Goal: Task Accomplishment & Management: Use online tool/utility

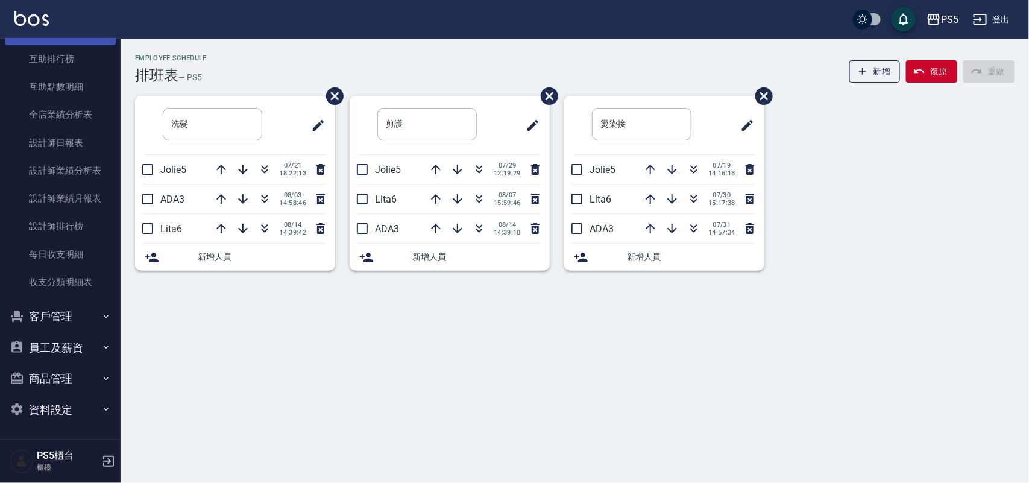
scroll to position [469, 0]
click at [40, 312] on button "客戶管理" at bounding box center [60, 315] width 111 height 31
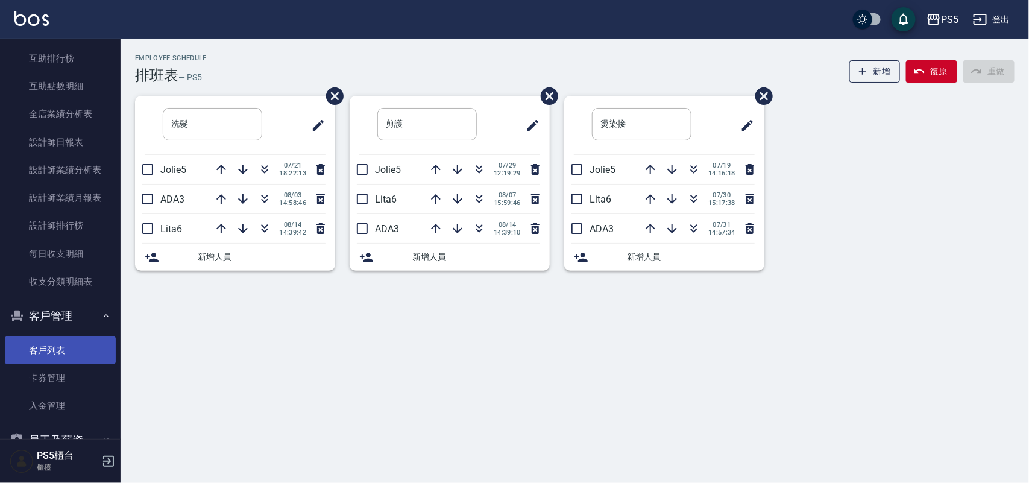
click at [53, 354] on link "客戶列表" at bounding box center [60, 350] width 111 height 28
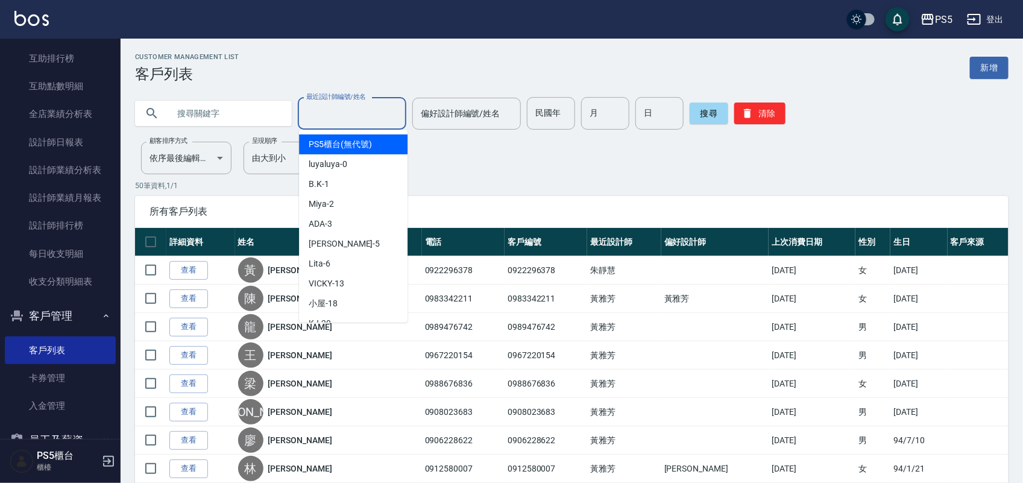
click at [354, 115] on input "最近設計師編號/姓名" at bounding box center [352, 113] width 98 height 21
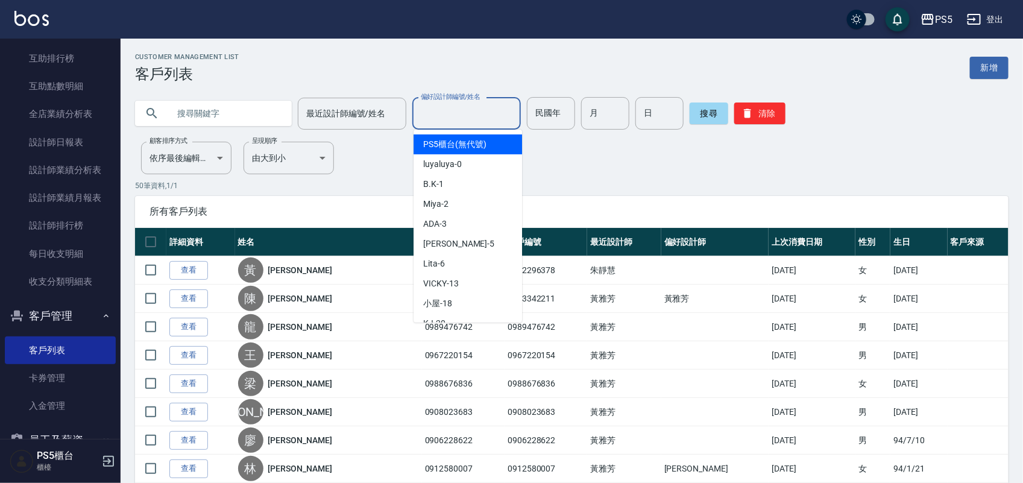
click at [438, 107] on input "偏好設計師編號/姓名" at bounding box center [467, 113] width 98 height 21
click at [202, 119] on input "text" at bounding box center [225, 113] width 113 height 33
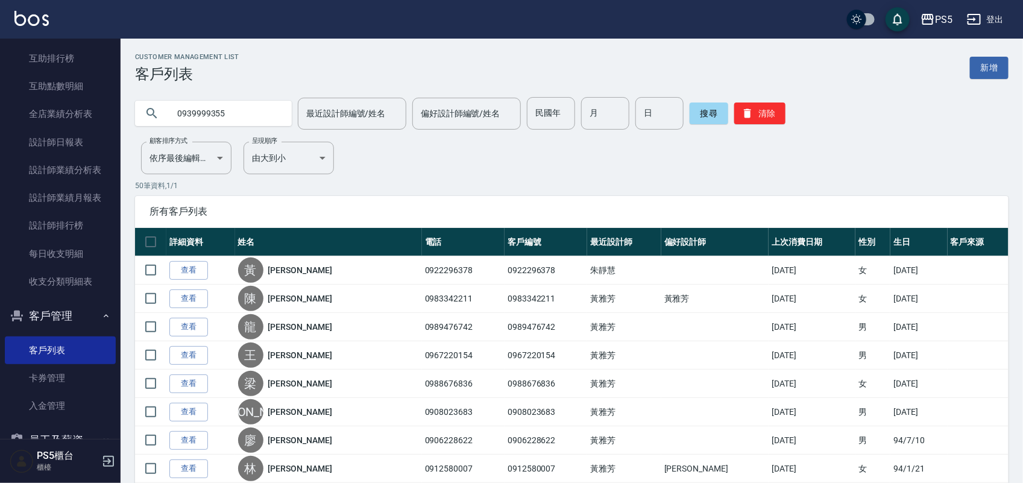
type input "0939999355"
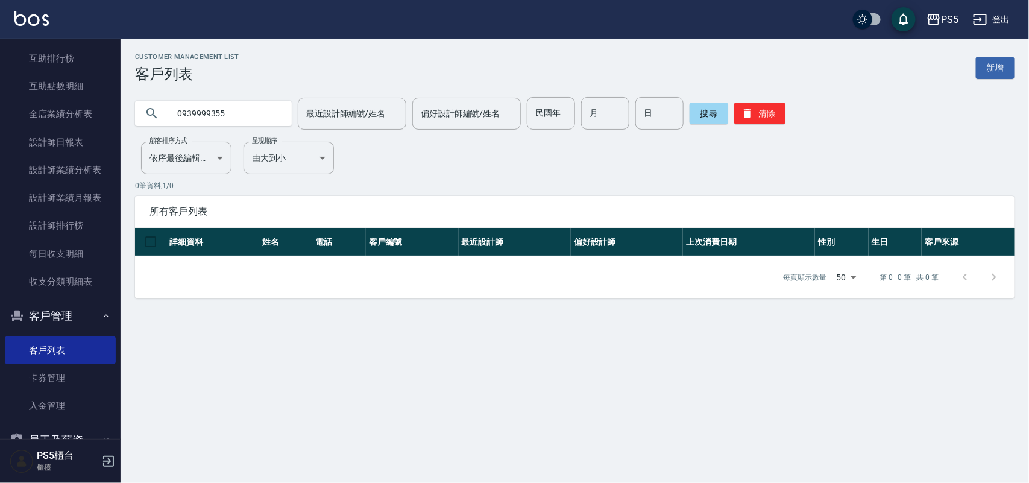
drag, startPoint x: 241, startPoint y: 118, endPoint x: 166, endPoint y: 118, distance: 75.3
click at [166, 118] on div "0939999355" at bounding box center [213, 113] width 157 height 25
click at [184, 145] on label "顧客排序方式" at bounding box center [168, 140] width 38 height 9
click at [187, 164] on body "PS5 登出 櫃檯作業 打帳單 帳單列表 掛單列表 座位開單 營業儀表板 現金收支登錄 材料自購登錄 每日結帳 排班表 掃碼打卡 預約管理 預約管理 單日預約…" at bounding box center [514, 241] width 1029 height 483
click at [189, 164] on div at bounding box center [514, 241] width 1029 height 483
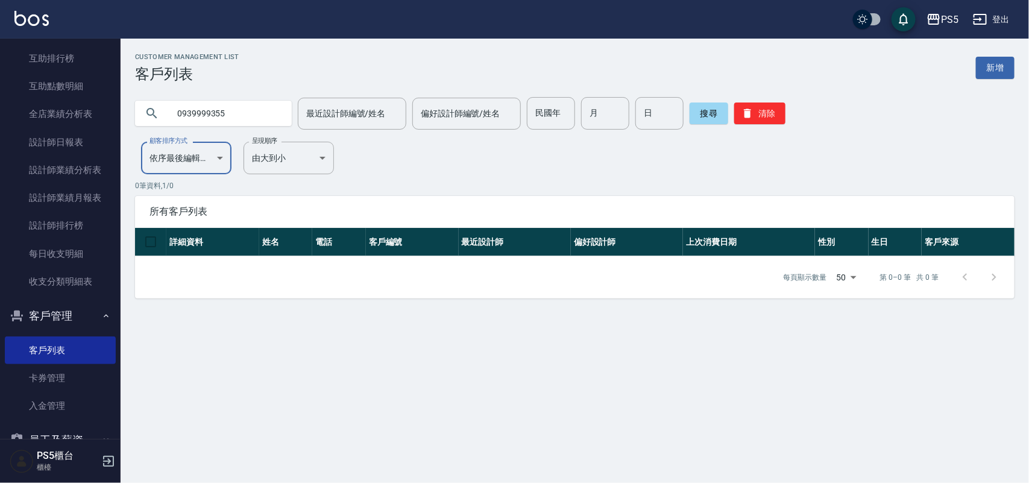
click at [203, 157] on body "PS5 登出 櫃檯作業 打帳單 帳單列表 掛單列表 座位開單 營業儀表板 現金收支登錄 材料自購登錄 每日結帳 排班表 掃碼打卡 預約管理 預約管理 單日預約…" at bounding box center [514, 241] width 1029 height 483
click at [202, 188] on li "依序顧客編號" at bounding box center [186, 189] width 90 height 20
type input "NO"
click at [197, 160] on body "PS5 登出 櫃檯作業 打帳單 帳單列表 掛單列表 座位開單 營業儀表板 現金收支登錄 材料自購登錄 每日結帳 排班表 掃碼打卡 預約管理 預約管理 單日預約…" at bounding box center [514, 241] width 1029 height 483
click at [695, 115] on div at bounding box center [514, 241] width 1029 height 483
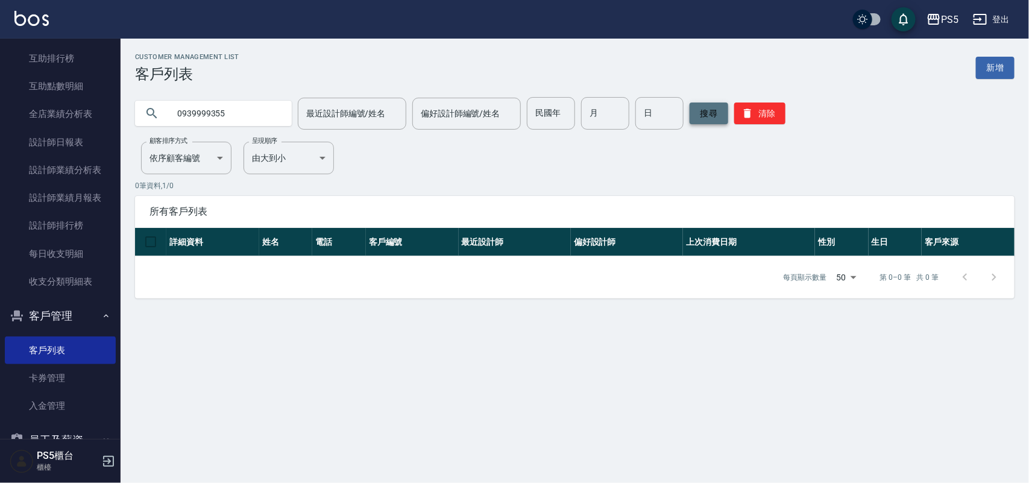
click at [704, 104] on button "搜尋" at bounding box center [708, 113] width 39 height 22
click at [507, 113] on input "偏好設計師編號/姓名" at bounding box center [467, 113] width 98 height 21
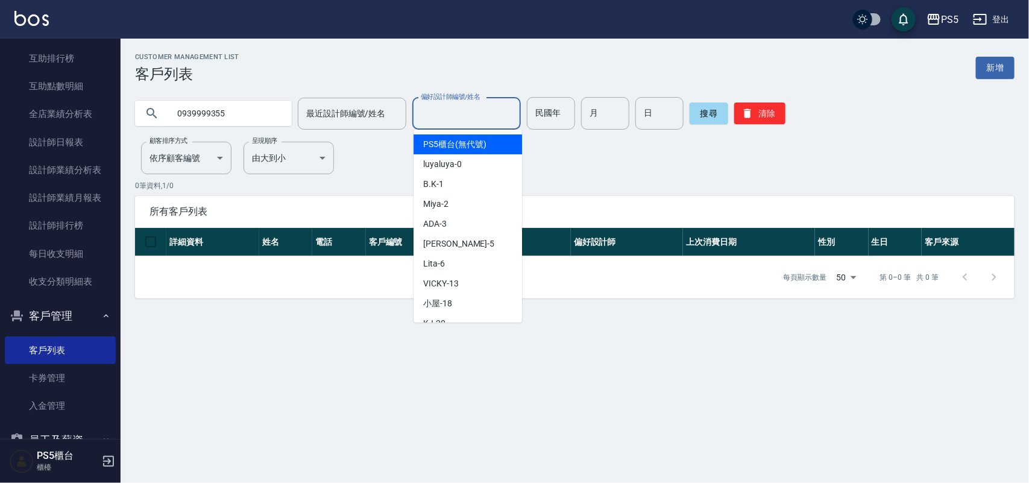
paste input "0939999355"
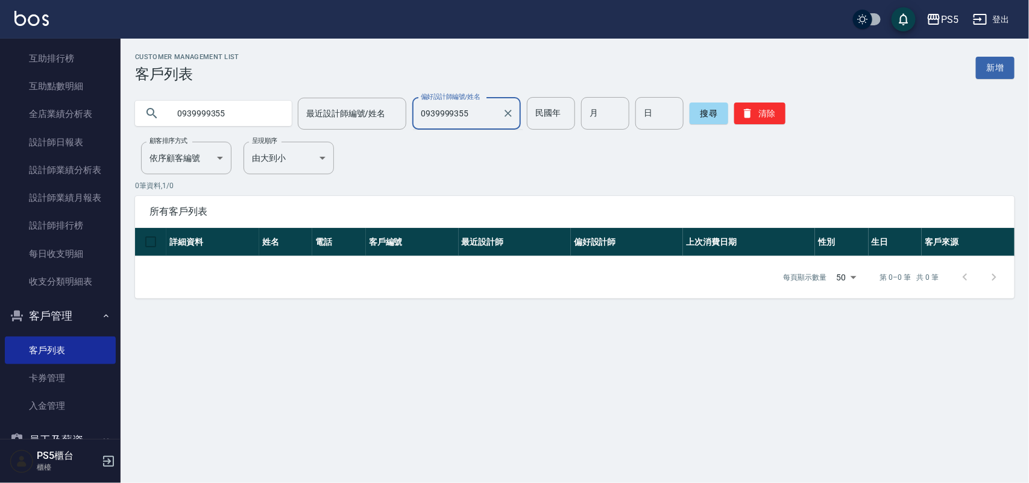
type input "0939999355"
click at [697, 110] on button "搜尋" at bounding box center [708, 113] width 39 height 22
click at [549, 111] on input "民國年" at bounding box center [551, 113] width 48 height 33
click at [267, 112] on input "0939999355" at bounding box center [225, 113] width 113 height 33
drag, startPoint x: 598, startPoint y: 113, endPoint x: 560, endPoint y: 113, distance: 37.4
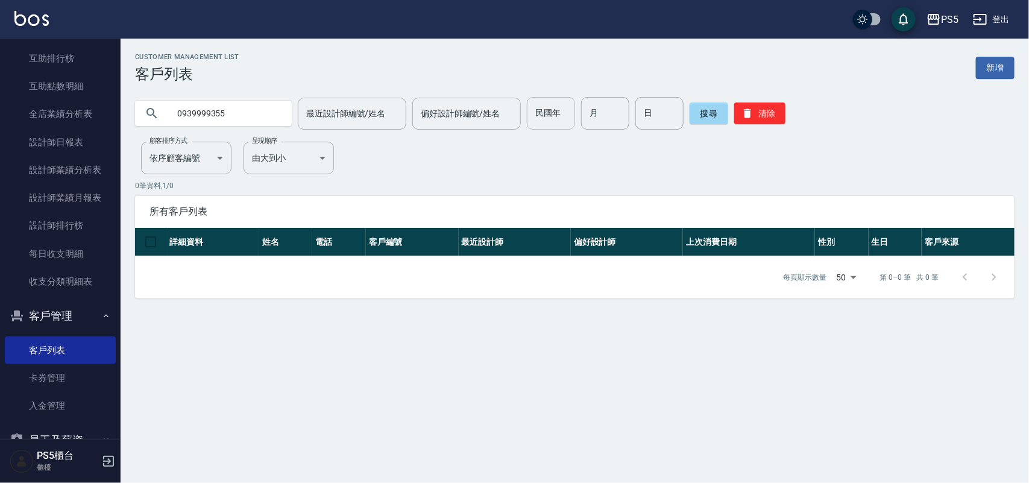
click at [598, 113] on input "月" at bounding box center [605, 113] width 48 height 33
click at [549, 112] on input "民國年" at bounding box center [551, 113] width 48 height 33
type input "65"
type input "06"
type input "05"
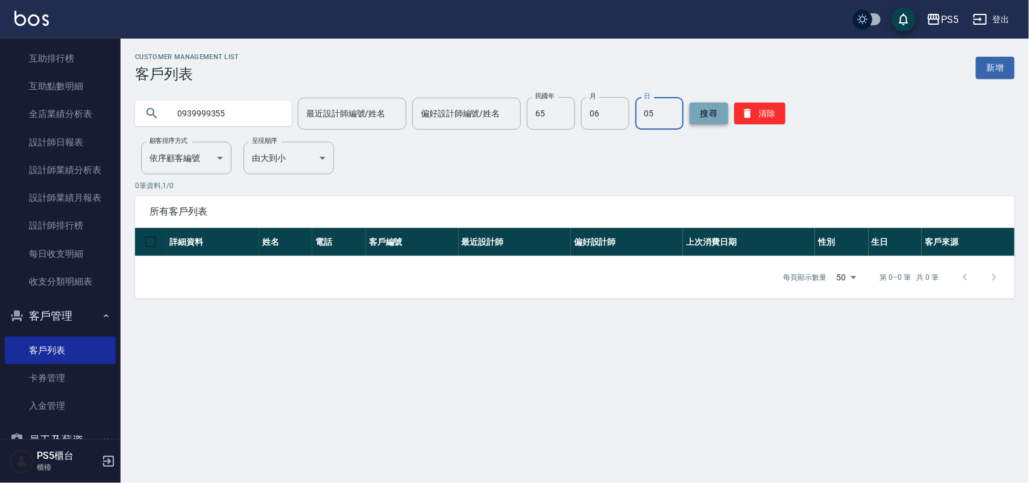
click at [713, 110] on button "搜尋" at bounding box center [708, 113] width 39 height 22
drag, startPoint x: 224, startPoint y: 118, endPoint x: 171, endPoint y: 118, distance: 53.0
click at [171, 118] on input "0939999355" at bounding box center [225, 113] width 113 height 33
click at [698, 115] on button "搜尋" at bounding box center [708, 113] width 39 height 22
click at [172, 101] on input "text" at bounding box center [225, 113] width 113 height 33
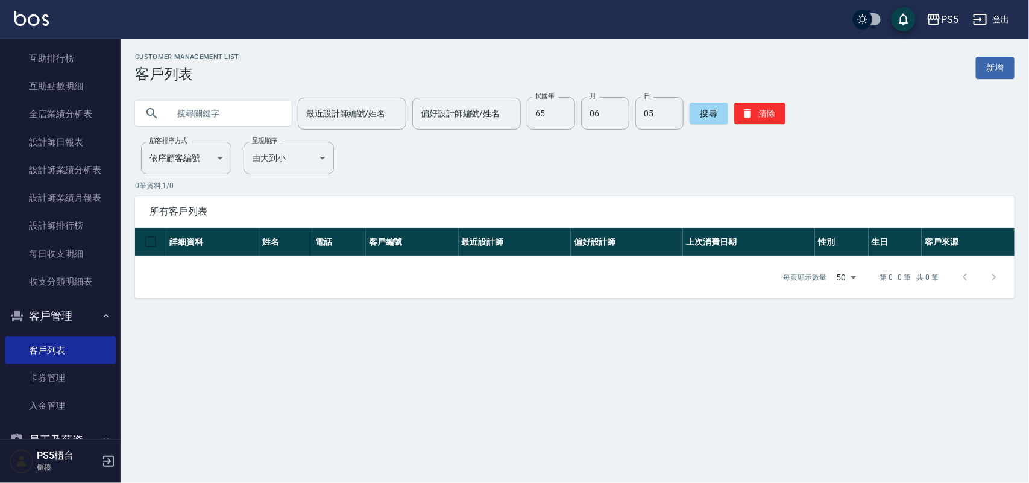
click at [212, 113] on input "text" at bounding box center [225, 113] width 113 height 33
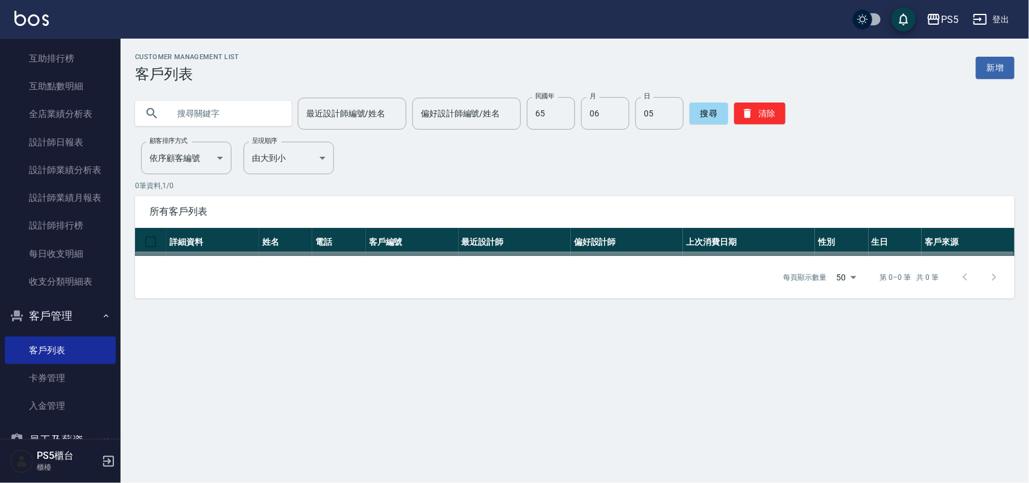
paste input "0939999355"
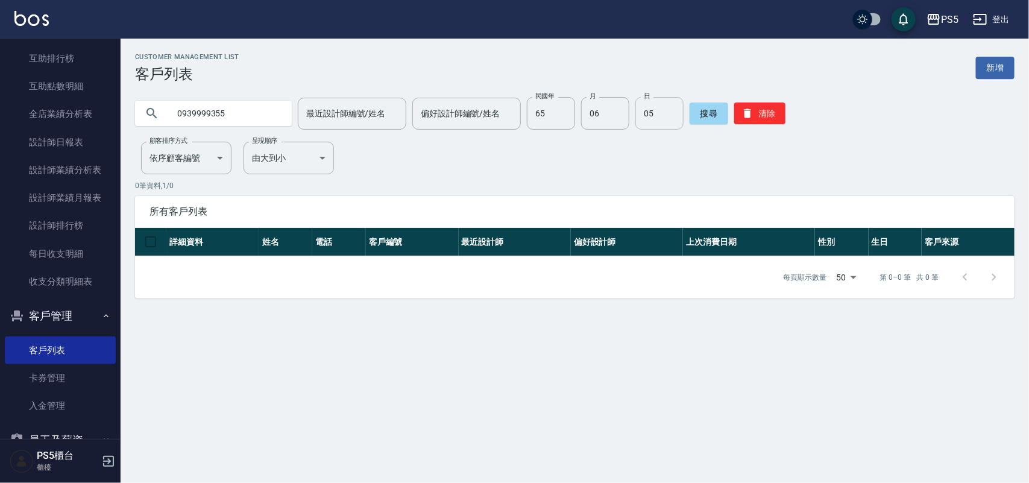
type input "0939999355"
click at [664, 113] on input "05" at bounding box center [659, 113] width 48 height 33
click at [598, 110] on input "06" at bounding box center [605, 113] width 48 height 33
click at [548, 109] on input "65" at bounding box center [551, 113] width 48 height 33
click at [225, 116] on input "0939999355" at bounding box center [225, 113] width 113 height 33
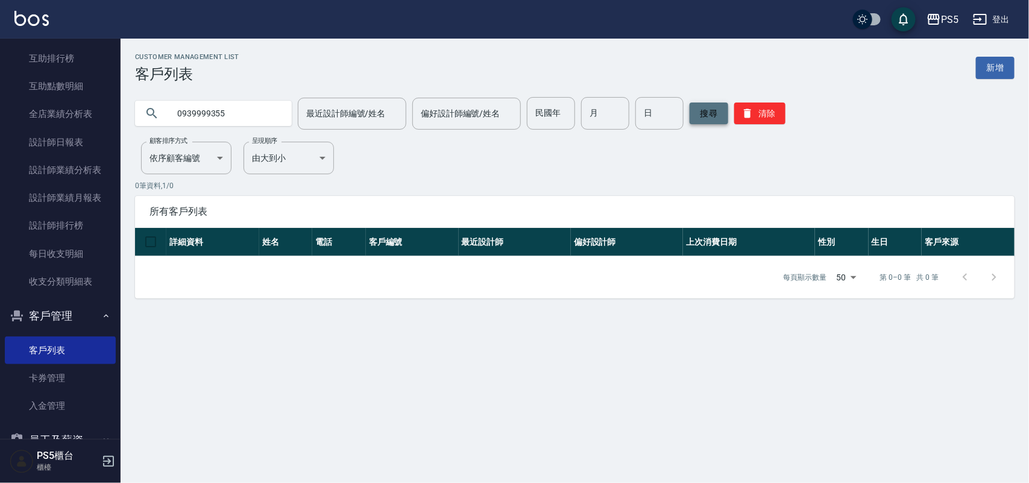
click at [725, 107] on button "搜尋" at bounding box center [708, 113] width 39 height 22
